Goal: Communication & Community: Share content

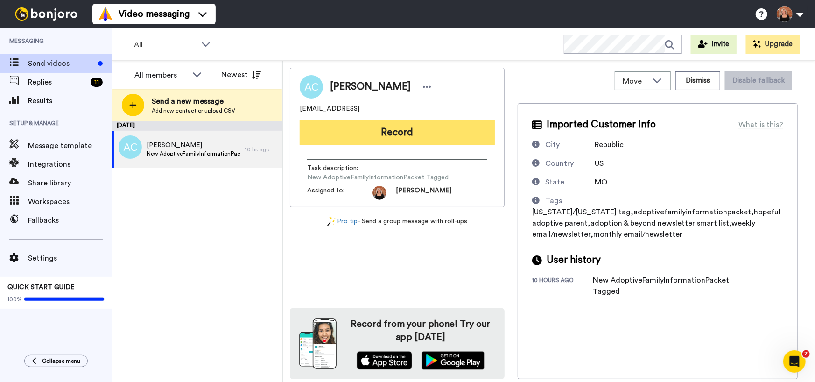
click at [394, 133] on button "Record" at bounding box center [397, 132] width 195 height 24
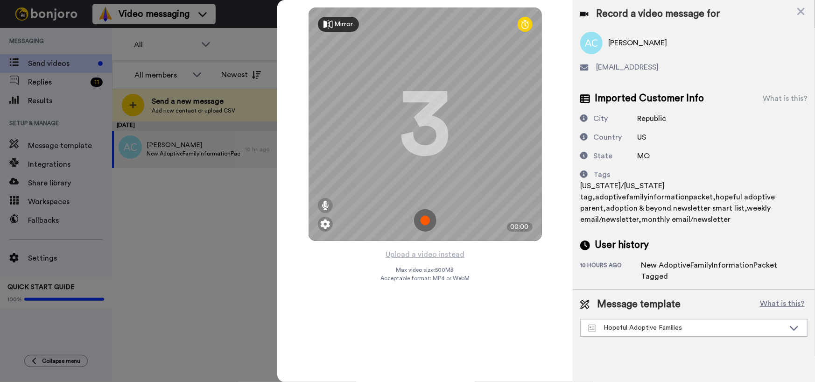
click at [428, 219] on img at bounding box center [425, 220] width 22 height 22
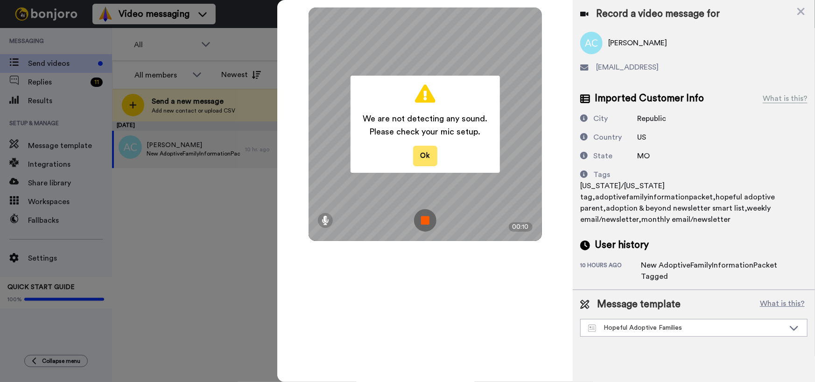
click at [424, 156] on button "Ok" at bounding box center [425, 156] width 24 height 20
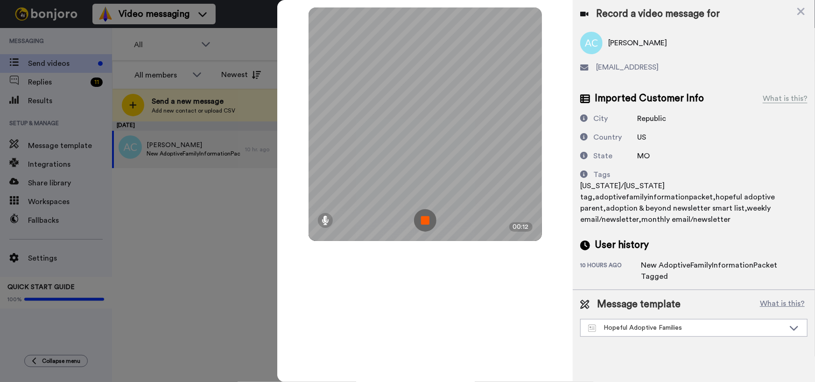
click at [426, 221] on img at bounding box center [425, 220] width 22 height 22
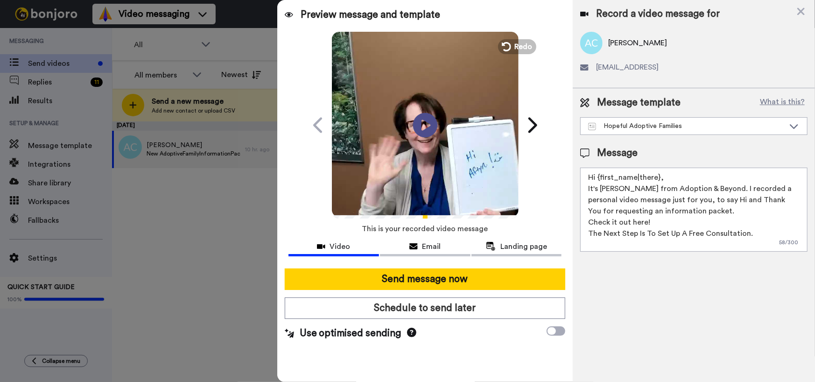
click at [424, 130] on icon at bounding box center [425, 125] width 25 height 25
click at [519, 44] on span "Redo" at bounding box center [524, 46] width 20 height 12
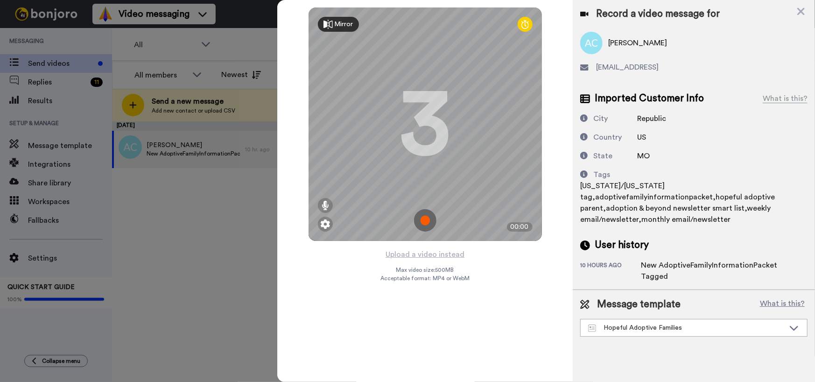
click at [425, 217] on img at bounding box center [425, 220] width 22 height 22
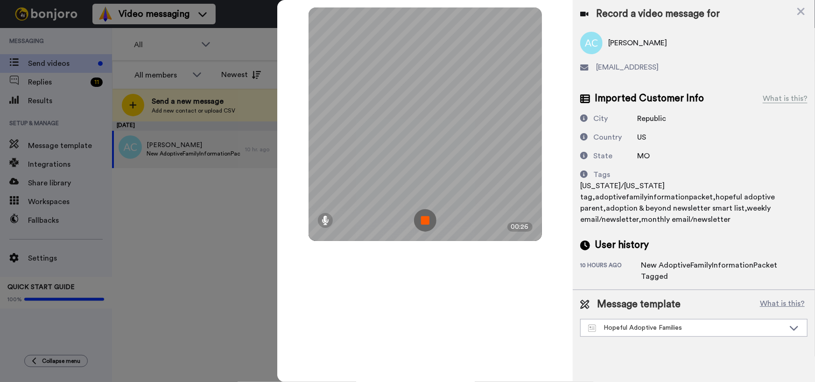
click at [425, 217] on img at bounding box center [425, 220] width 22 height 22
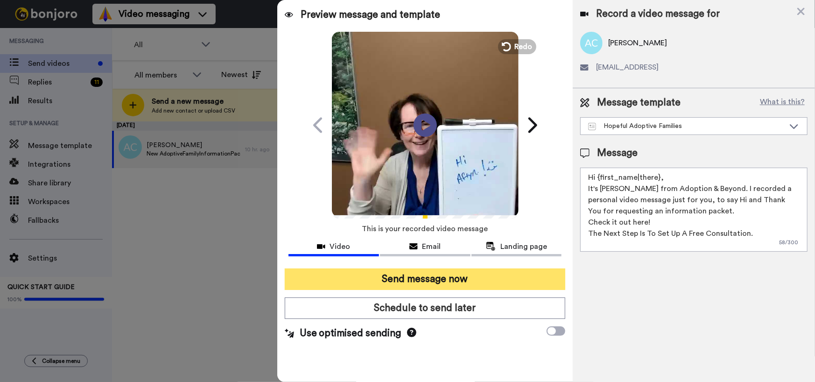
click at [429, 280] on button "Send message now" at bounding box center [425, 278] width 281 height 21
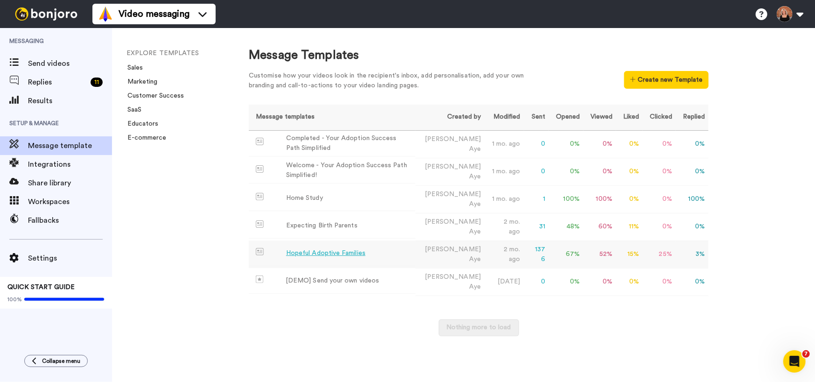
click at [324, 254] on div "Hopeful Adoptive Families" at bounding box center [325, 253] width 79 height 10
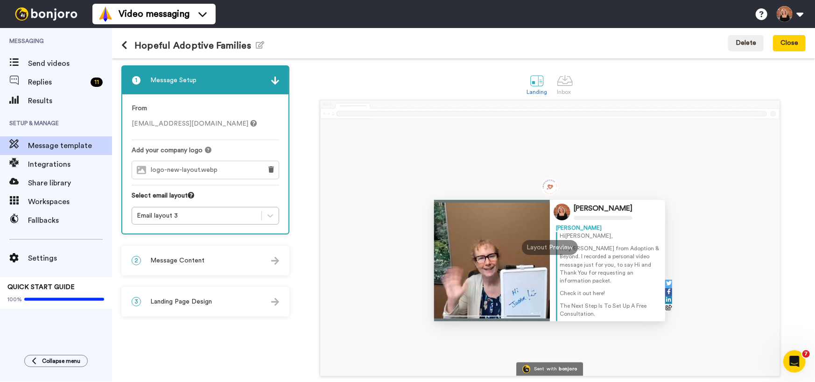
click at [272, 261] on img at bounding box center [275, 261] width 8 height 8
